Goal: Information Seeking & Learning: Stay updated

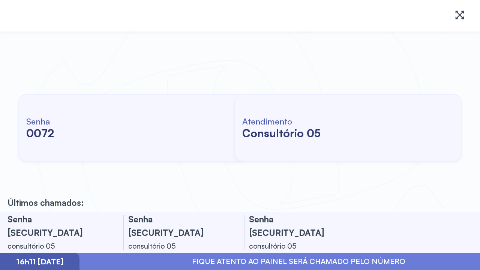
drag, startPoint x: 446, startPoint y: 269, endPoint x: 479, endPoint y: 191, distance: 85.0
click at [457, 251] on div "Iremos iniciar os atendimentos em breve. Obrigado pela paciência. Senha [SECURI…" at bounding box center [240, 135] width 480 height 270
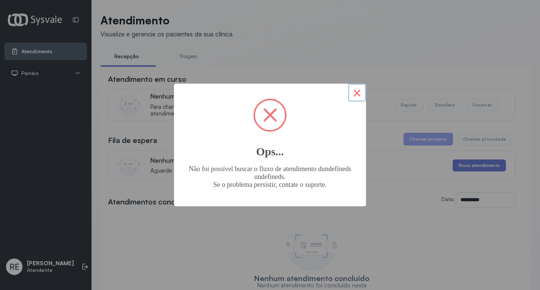
click at [355, 95] on button "×" at bounding box center [357, 93] width 18 height 18
